Goal: Check status: Check status

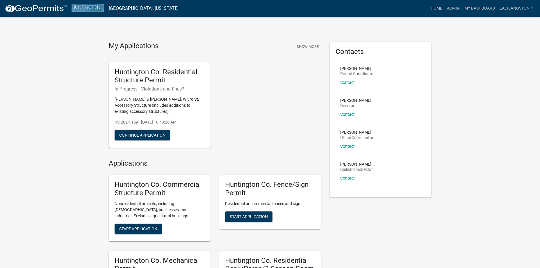
scroll to position [264, 0]
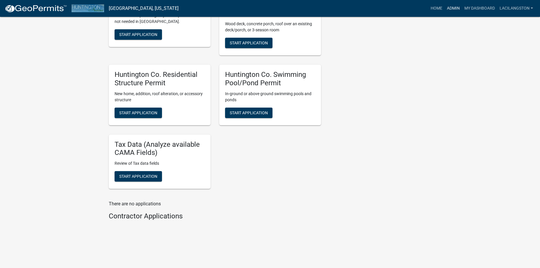
click at [449, 7] on link "Admin" at bounding box center [452, 8] width 17 height 11
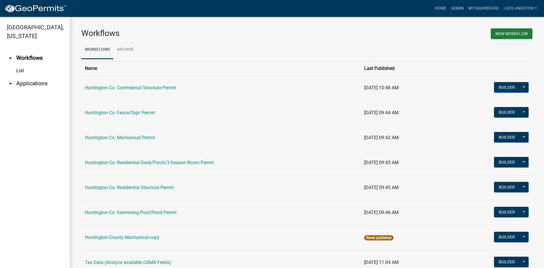
click at [27, 83] on link "arrow_drop_down Applications" at bounding box center [35, 84] width 70 height 14
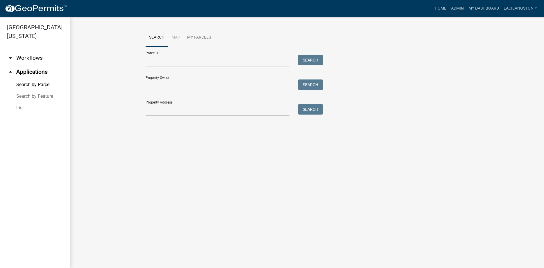
click at [19, 108] on link "List" at bounding box center [35, 108] width 70 height 12
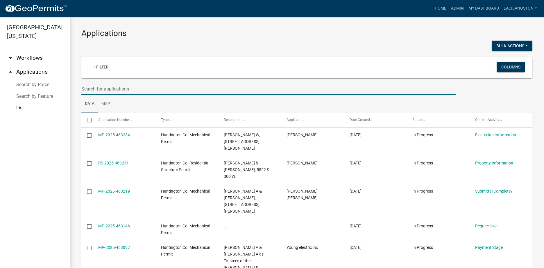
click at [104, 89] on input "text" at bounding box center [268, 89] width 374 height 12
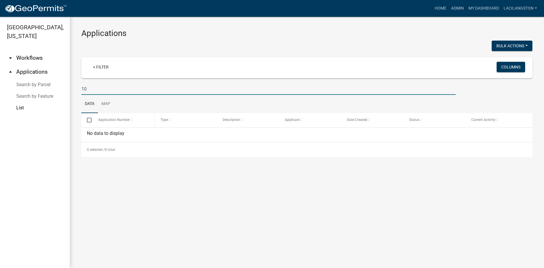
type input "1"
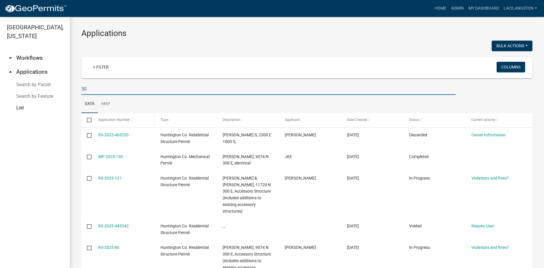
type input "3"
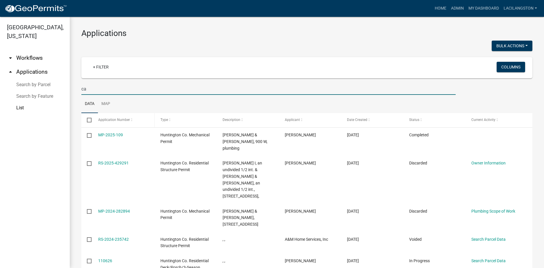
type input "c"
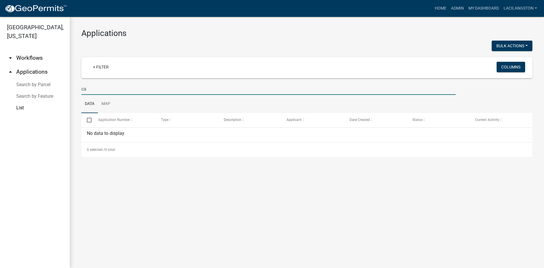
type input "c"
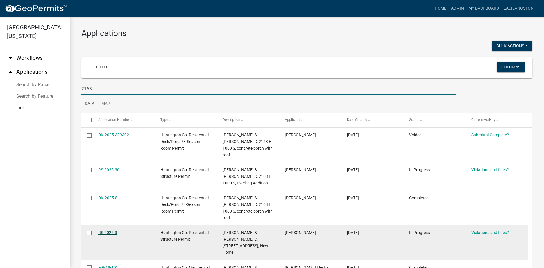
type input "2163"
click at [108, 231] on link "RS-2025-3" at bounding box center [107, 233] width 19 height 5
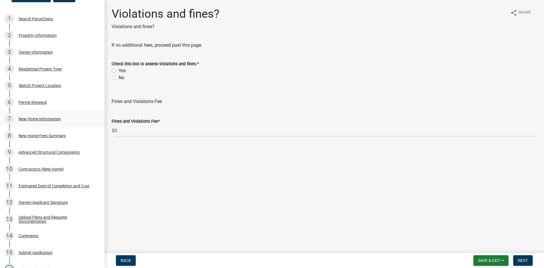
scroll to position [58, 0]
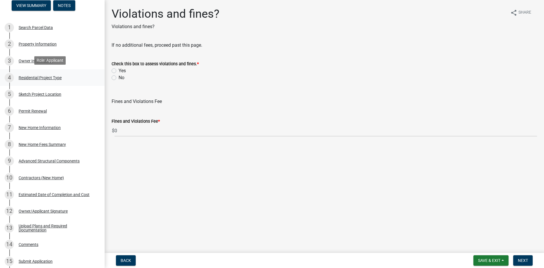
click at [43, 77] on div "Residential Project Type" at bounding box center [40, 78] width 43 height 4
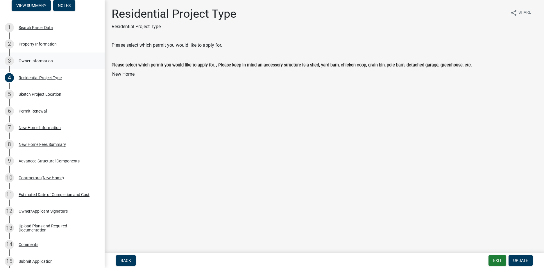
click at [35, 59] on div "Owner Information" at bounding box center [36, 61] width 34 height 4
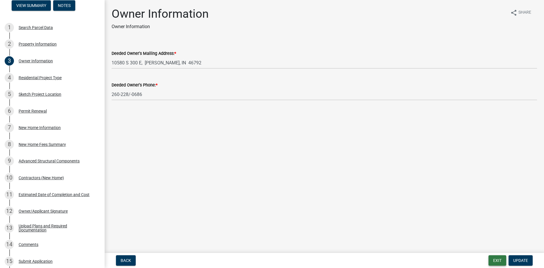
click at [498, 260] on button "Exit" at bounding box center [497, 261] width 18 height 10
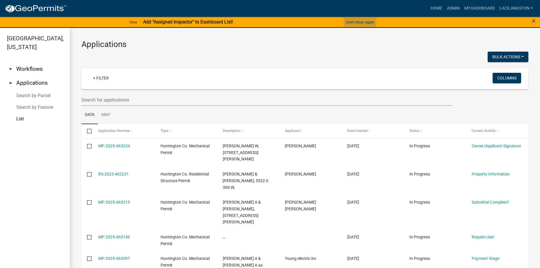
click at [368, 21] on button "Don't show again" at bounding box center [359, 22] width 33 height 10
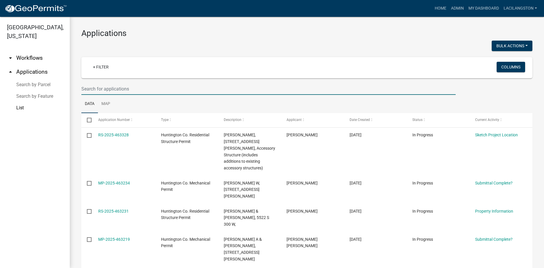
click at [108, 89] on input "text" at bounding box center [268, 89] width 374 height 12
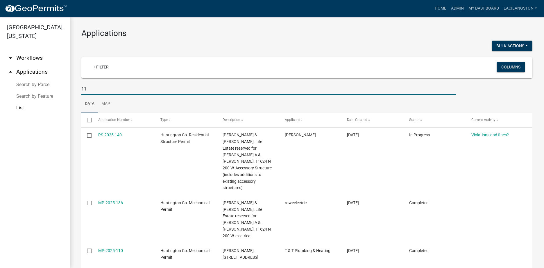
type input "1"
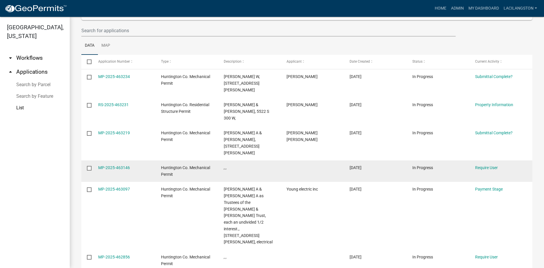
scroll to position [58, 0]
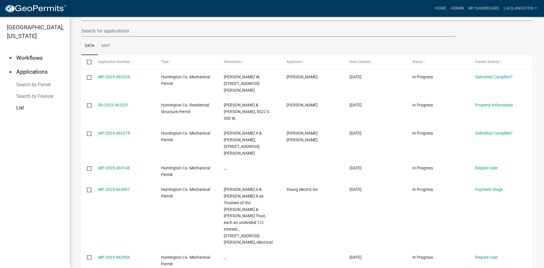
scroll to position [87, 0]
